Goal: Information Seeking & Learning: Learn about a topic

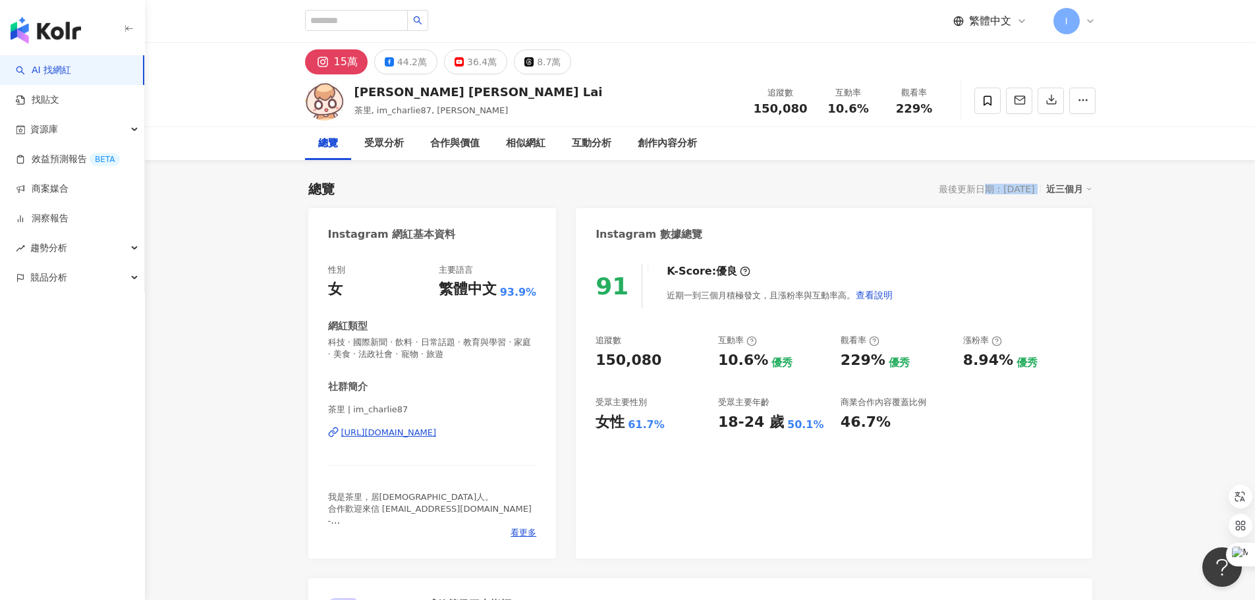
drag, startPoint x: 1048, startPoint y: 194, endPoint x: 973, endPoint y: 187, distance: 75.4
click at [973, 187] on div "最後更新日期：[DATE] 近三個月" at bounding box center [1015, 189] width 153 height 17
click at [265, 102] on div "[PERSON_NAME] [PERSON_NAME] Lai 茶里, im_charlie87, [PERSON_NAME] 追蹤數 150,080 互動率…" at bounding box center [700, 100] width 1110 height 53
click at [1101, 29] on div "繁體中文 I" at bounding box center [701, 21] width 844 height 42
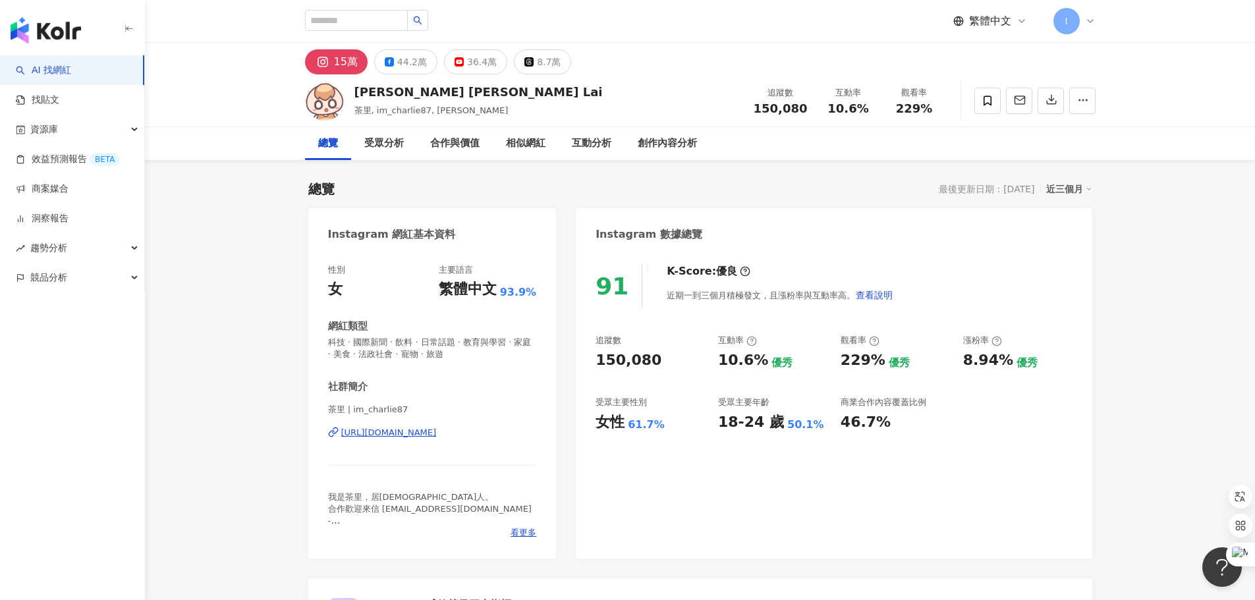
click at [1096, 28] on div "繁體中文 I" at bounding box center [701, 21] width 844 height 42
click at [1093, 101] on button "button" at bounding box center [1083, 101] width 26 height 26
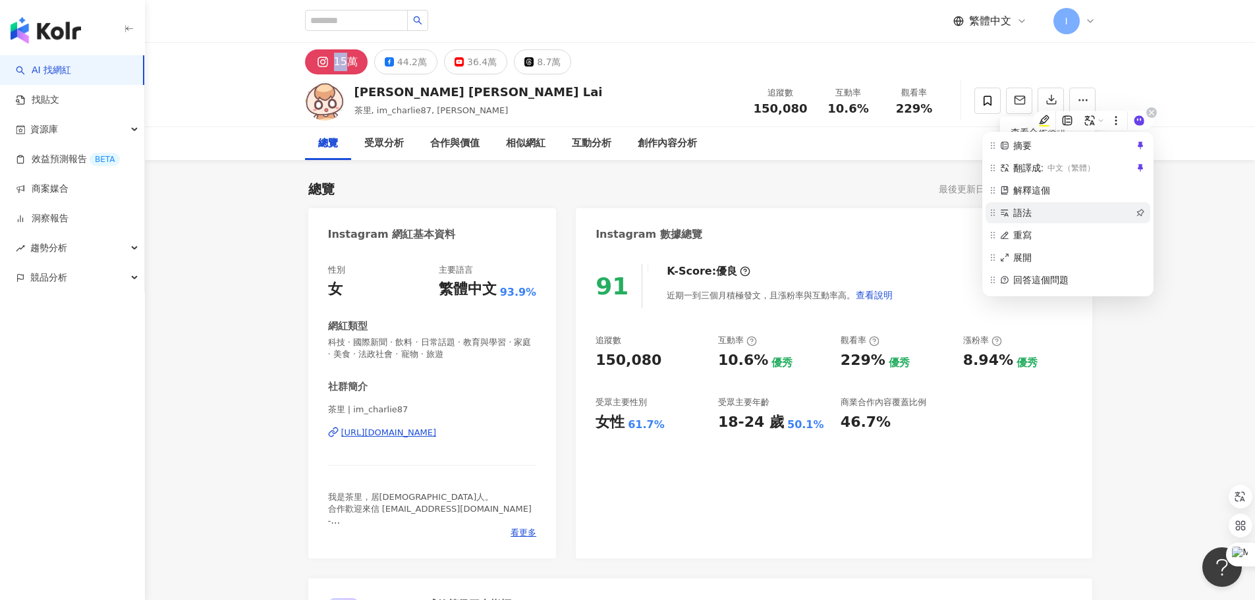
click at [1126, 218] on span "語法" at bounding box center [1074, 213] width 120 height 14
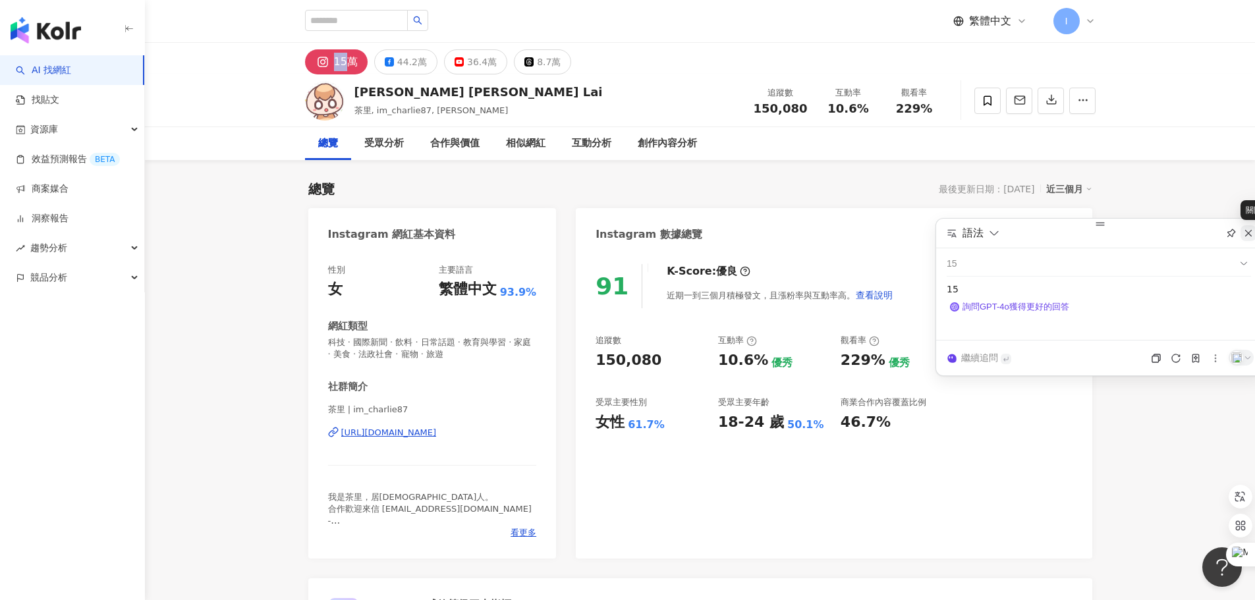
click at [1242, 235] on div at bounding box center [1249, 233] width 16 height 16
